Goal: Navigation & Orientation: Locate item on page

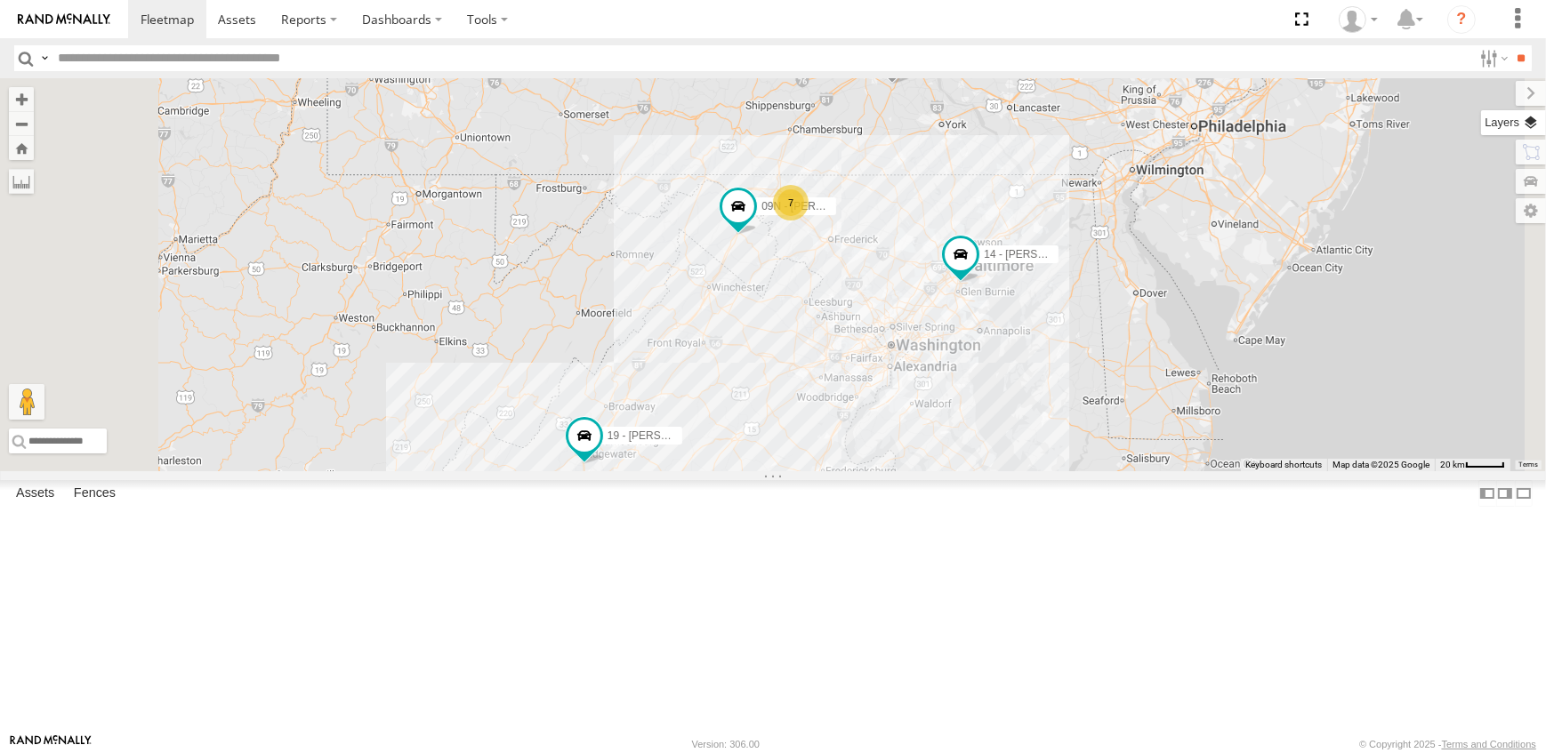
click at [1532, 116] on label at bounding box center [1513, 122] width 65 height 25
click at [0, 0] on span "Overlays" at bounding box center [0, 0] width 0 height 0
click at [0, 0] on span "Traffic" at bounding box center [0, 0] width 0 height 0
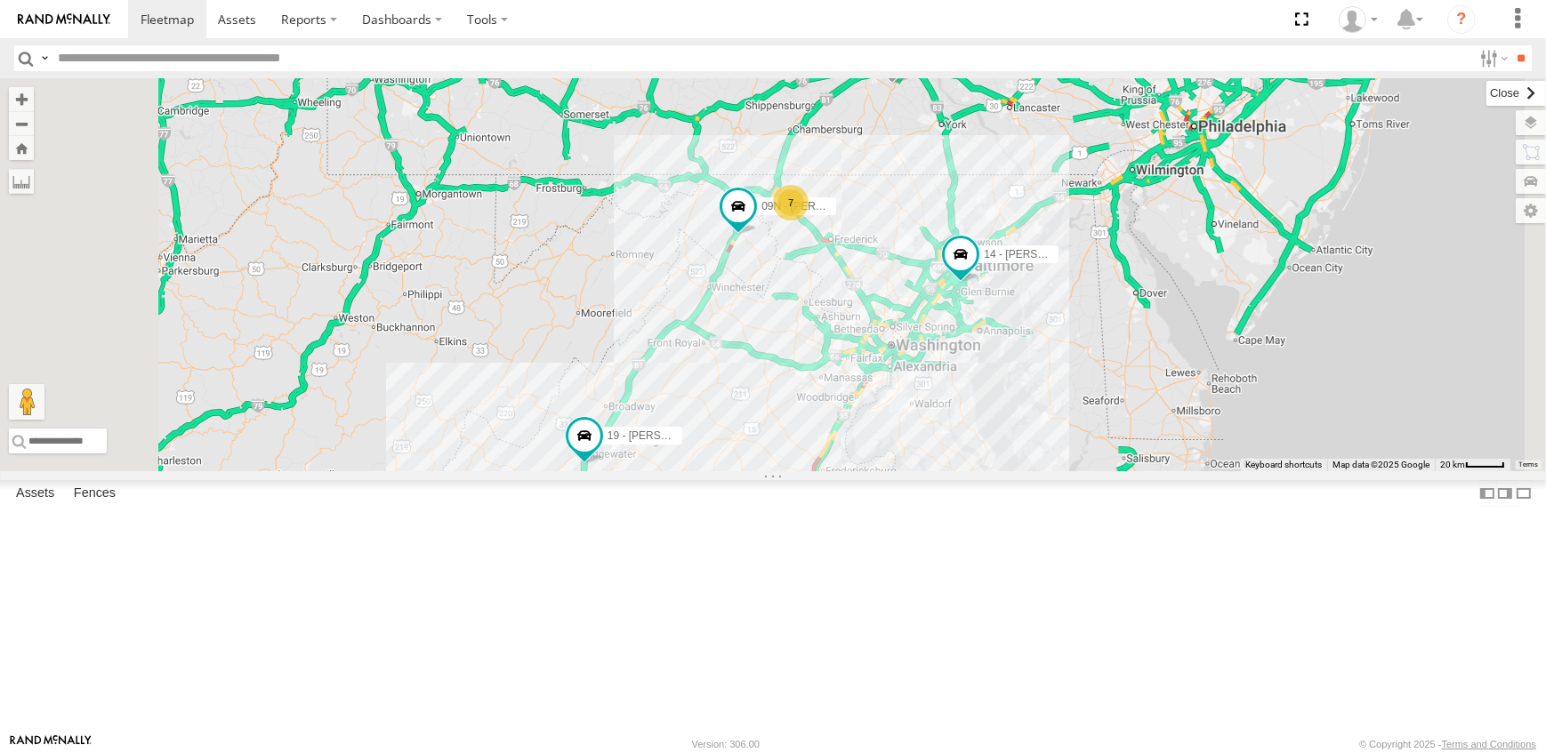
drag, startPoint x: 1353, startPoint y: 178, endPoint x: 1299, endPoint y: 89, distance: 104.2
click at [1486, 89] on label at bounding box center [1516, 93] width 60 height 25
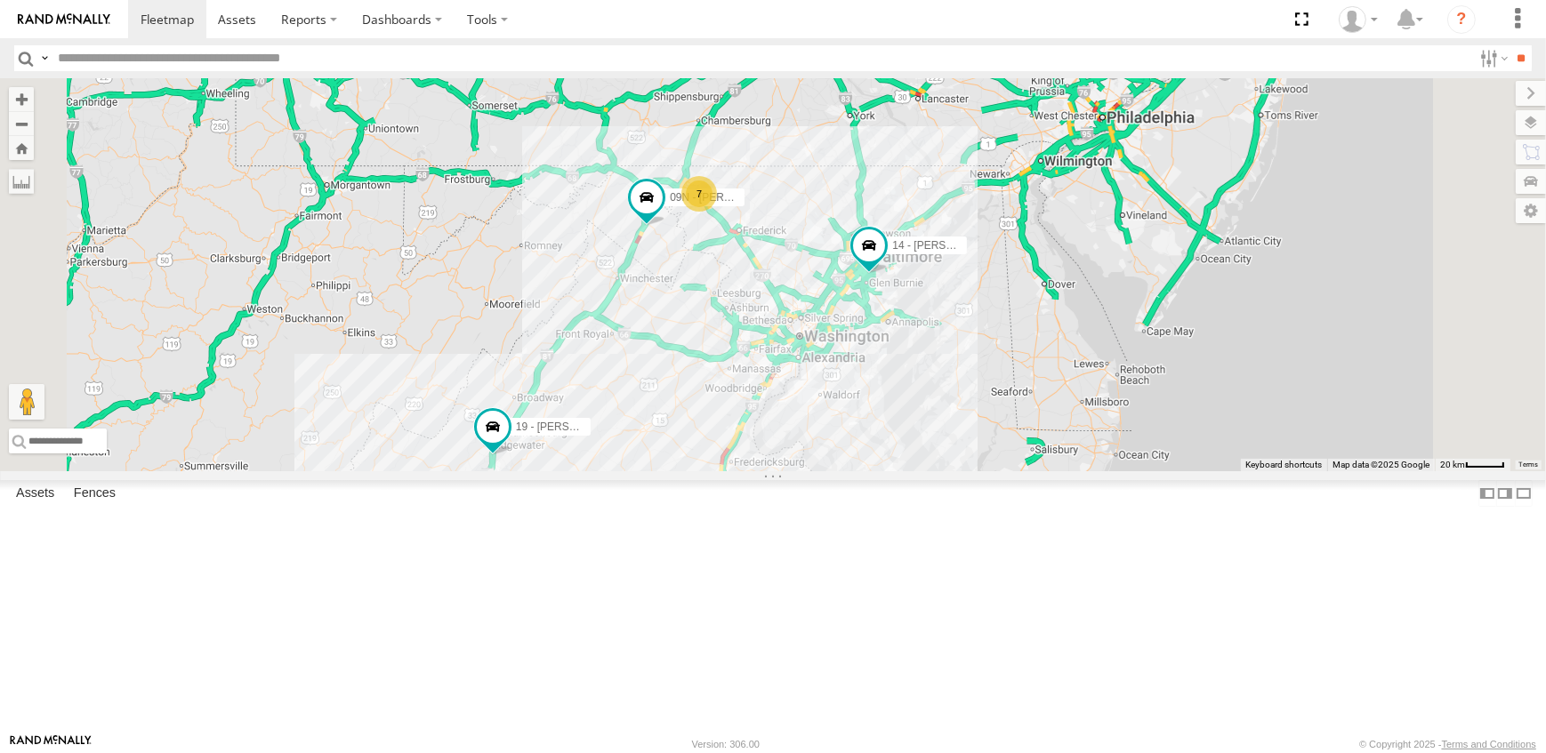
drag, startPoint x: 1017, startPoint y: 532, endPoint x: 914, endPoint y: 524, distance: 102.6
click at [914, 471] on div "19 - [PERSON_NAME] 09N - [PERSON_NAME] 7 14 - [PERSON_NAME] 10 - [PERSON_NAME]" at bounding box center [773, 274] width 1546 height 393
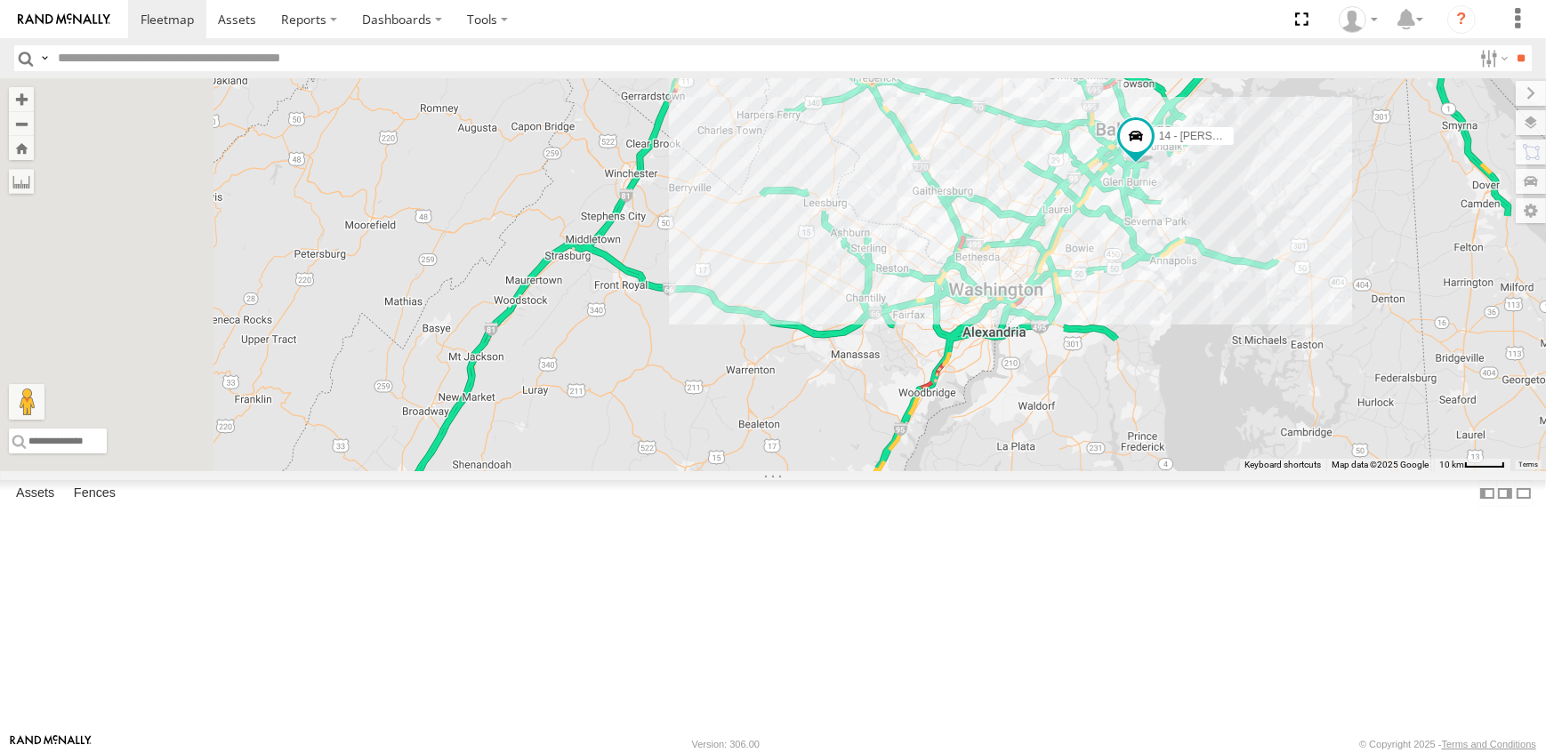
drag, startPoint x: 879, startPoint y: 511, endPoint x: 941, endPoint y: 449, distance: 88.1
click at [941, 449] on div "19 - [PERSON_NAME] 09N - [PERSON_NAME] 14 - [PERSON_NAME] 10 - [PERSON_NAME] 7" at bounding box center [773, 274] width 1546 height 393
